Goal: Task Accomplishment & Management: Use online tool/utility

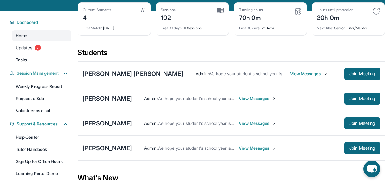
scroll to position [33, 0]
click at [365, 122] on span "Join Meeting" at bounding box center [362, 124] width 26 height 4
click at [362, 123] on span "Join Meeting" at bounding box center [362, 124] width 26 height 4
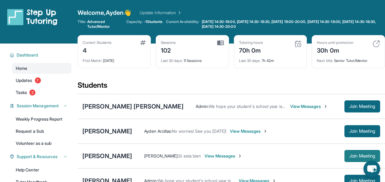
click at [354, 154] on span "Join Meeting" at bounding box center [362, 156] width 26 height 4
